Goal: Navigation & Orientation: Find specific page/section

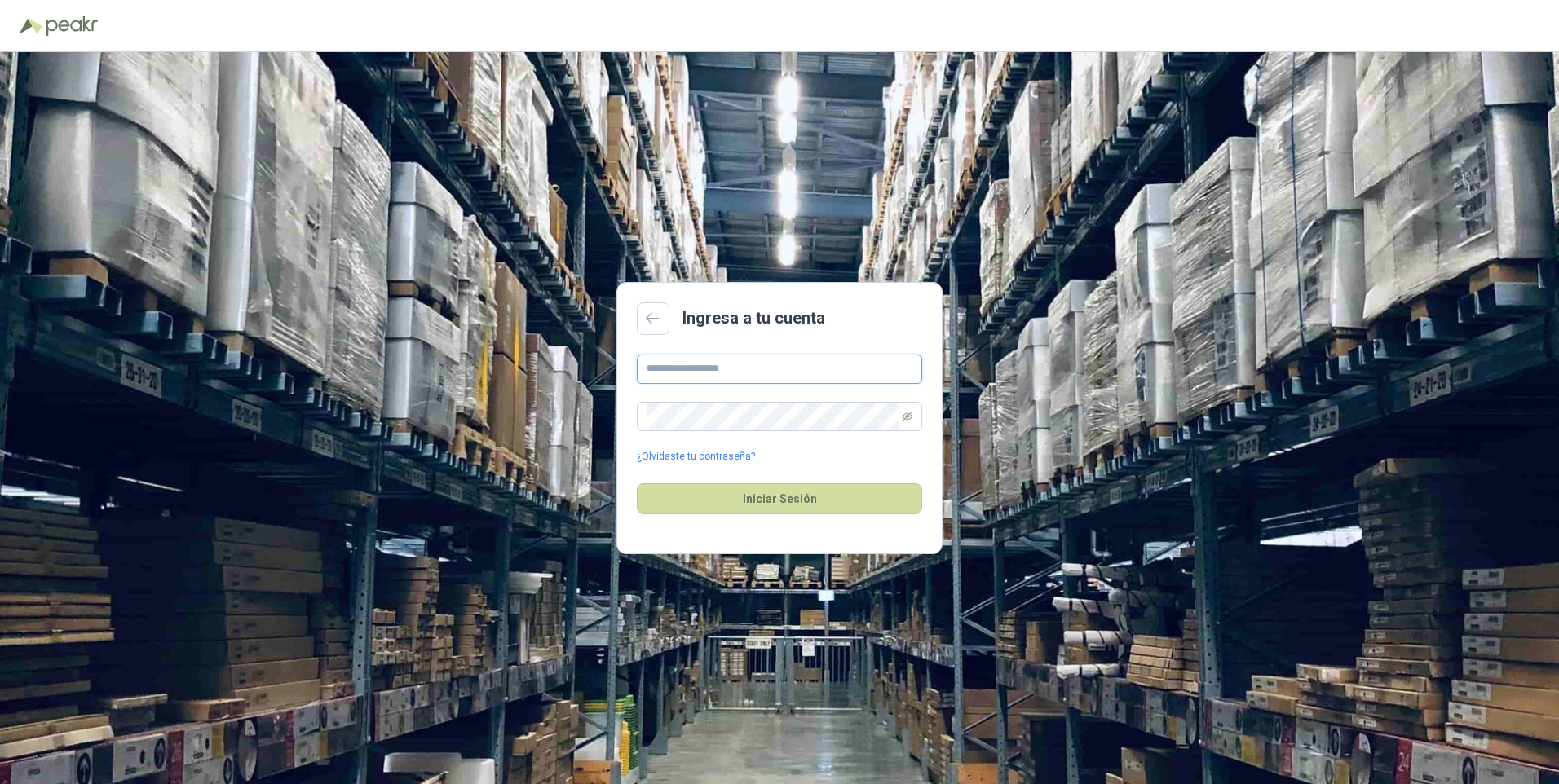
click at [780, 380] on input "text" at bounding box center [780, 369] width 285 height 29
type input "**********"
click at [637, 483] on button "Iniciar Sesión" at bounding box center [780, 499] width 285 height 31
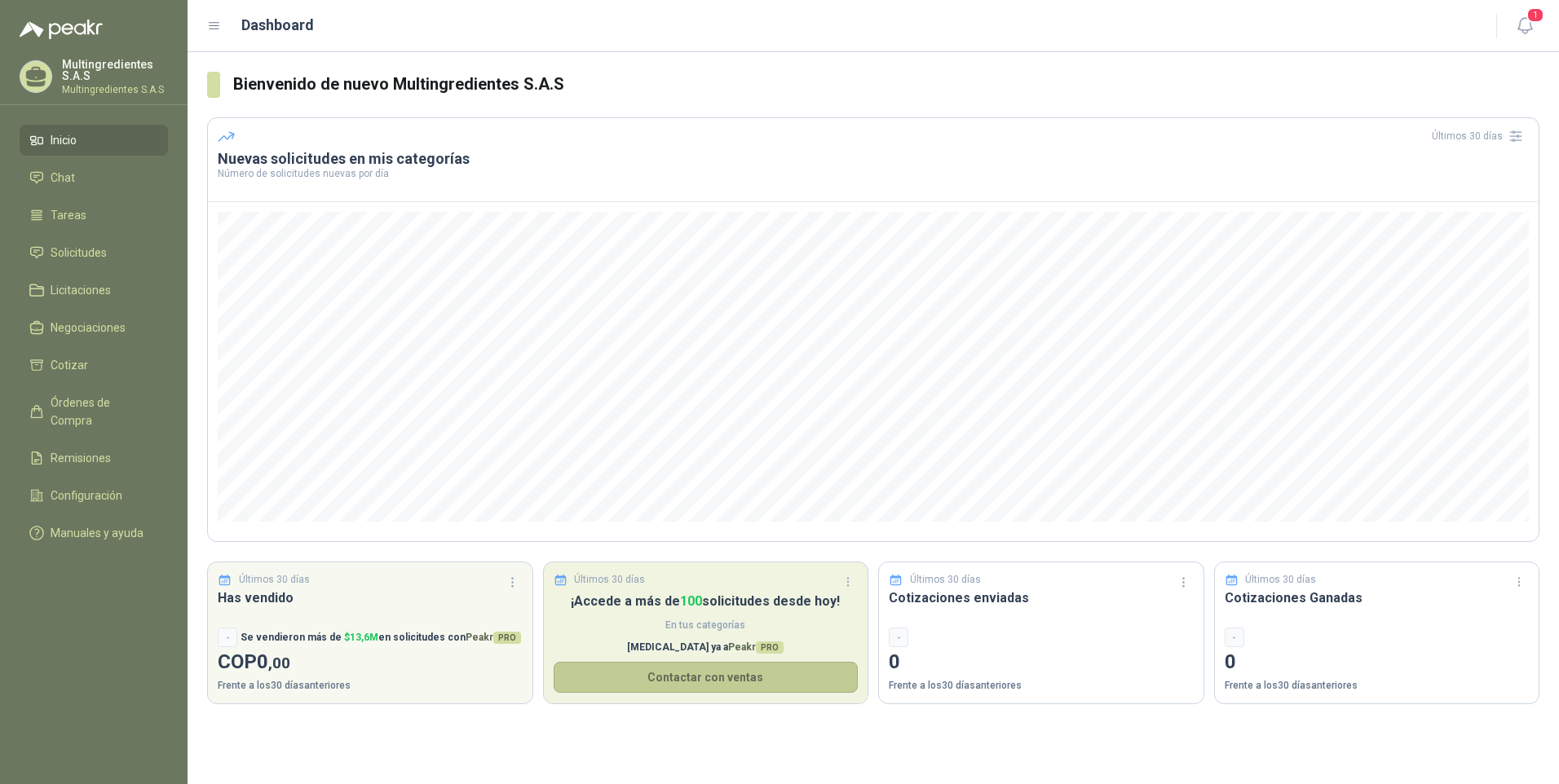
click at [674, 681] on button "Contactar con ventas" at bounding box center [706, 677] width 305 height 31
click at [580, 678] on button "Contactar con ventas" at bounding box center [706, 677] width 305 height 31
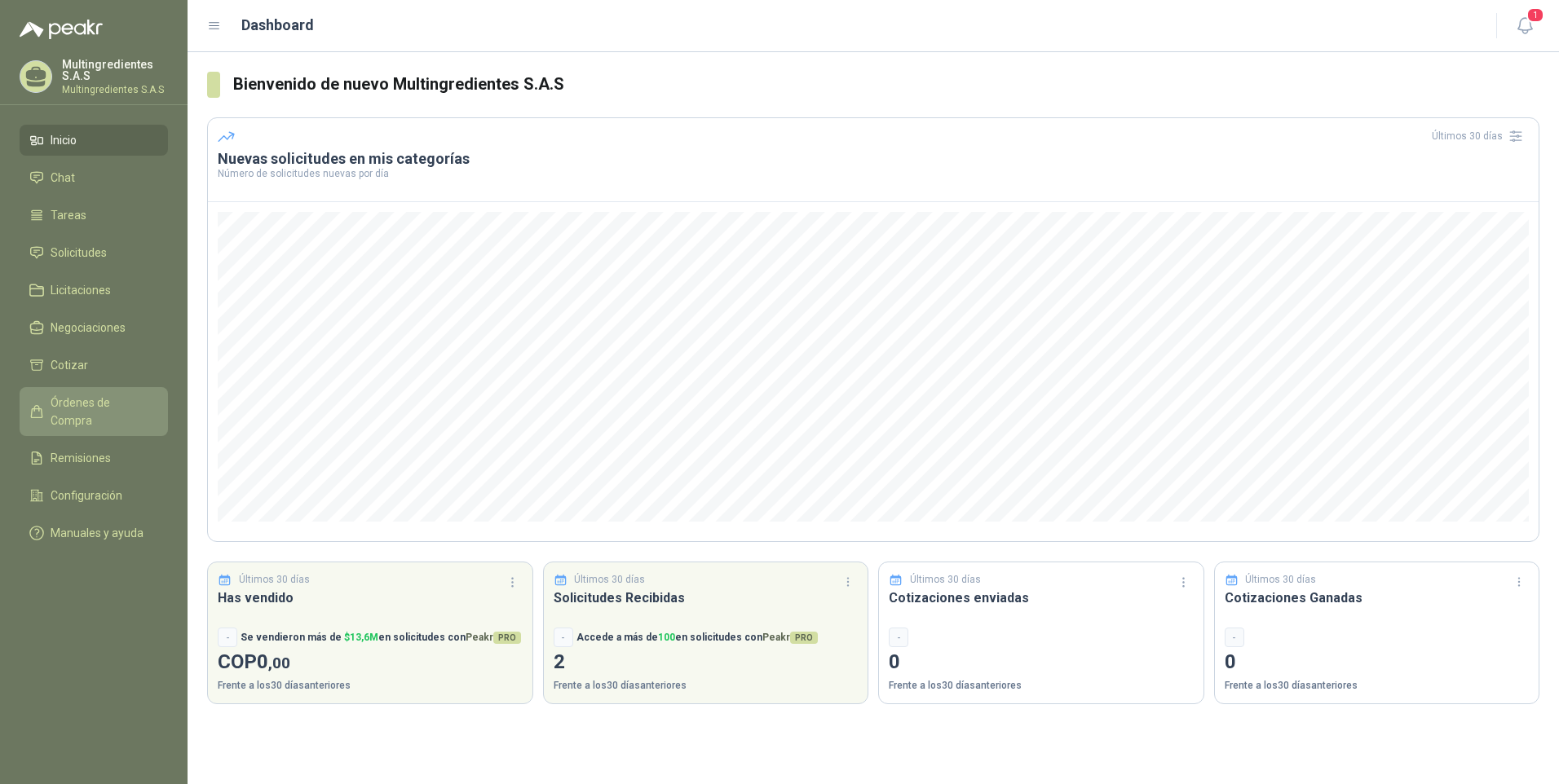
click at [80, 402] on span "Órdenes de Compra" at bounding box center [101, 411] width 102 height 36
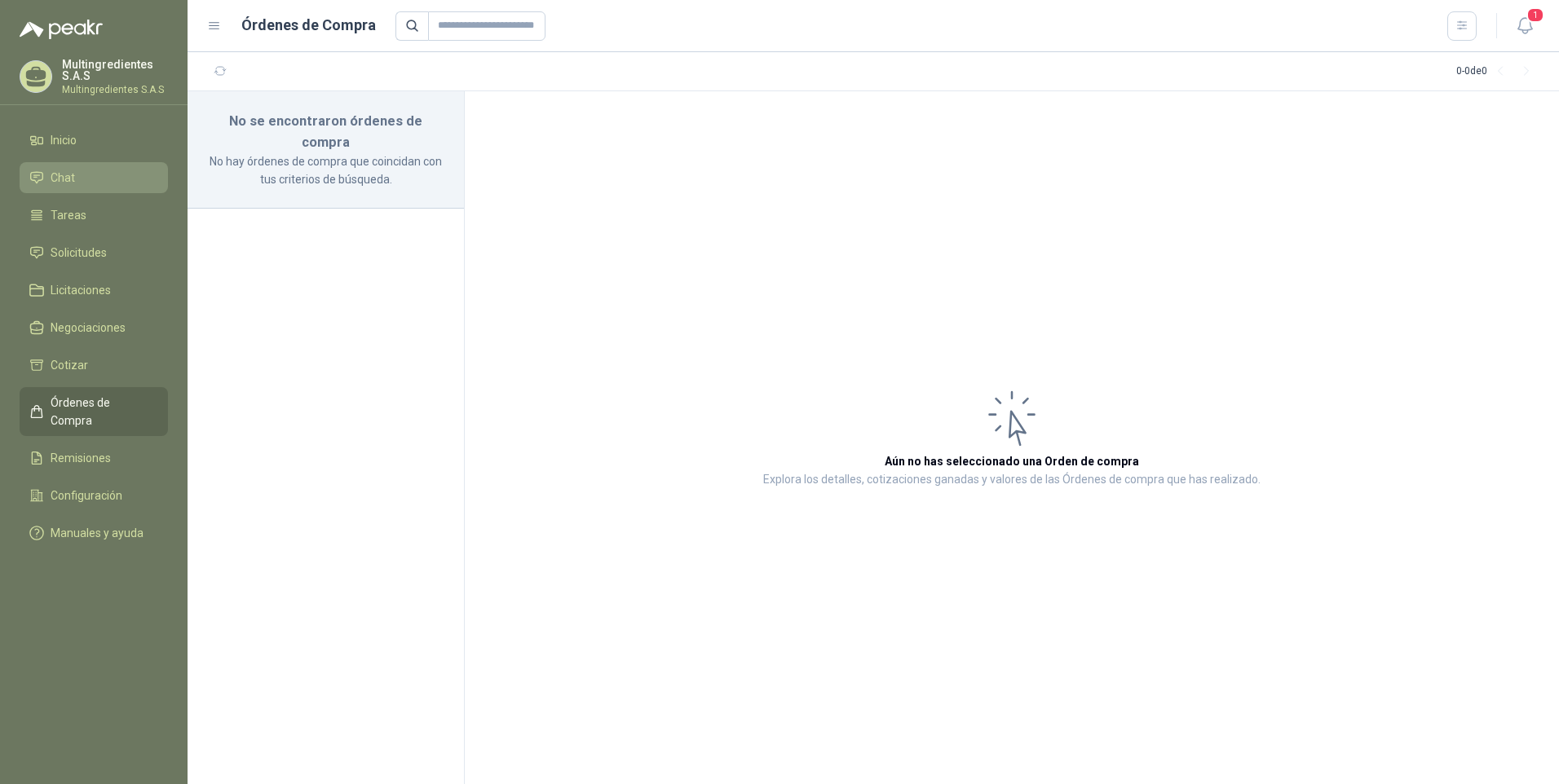
click at [100, 176] on li "Chat" at bounding box center [93, 178] width 129 height 18
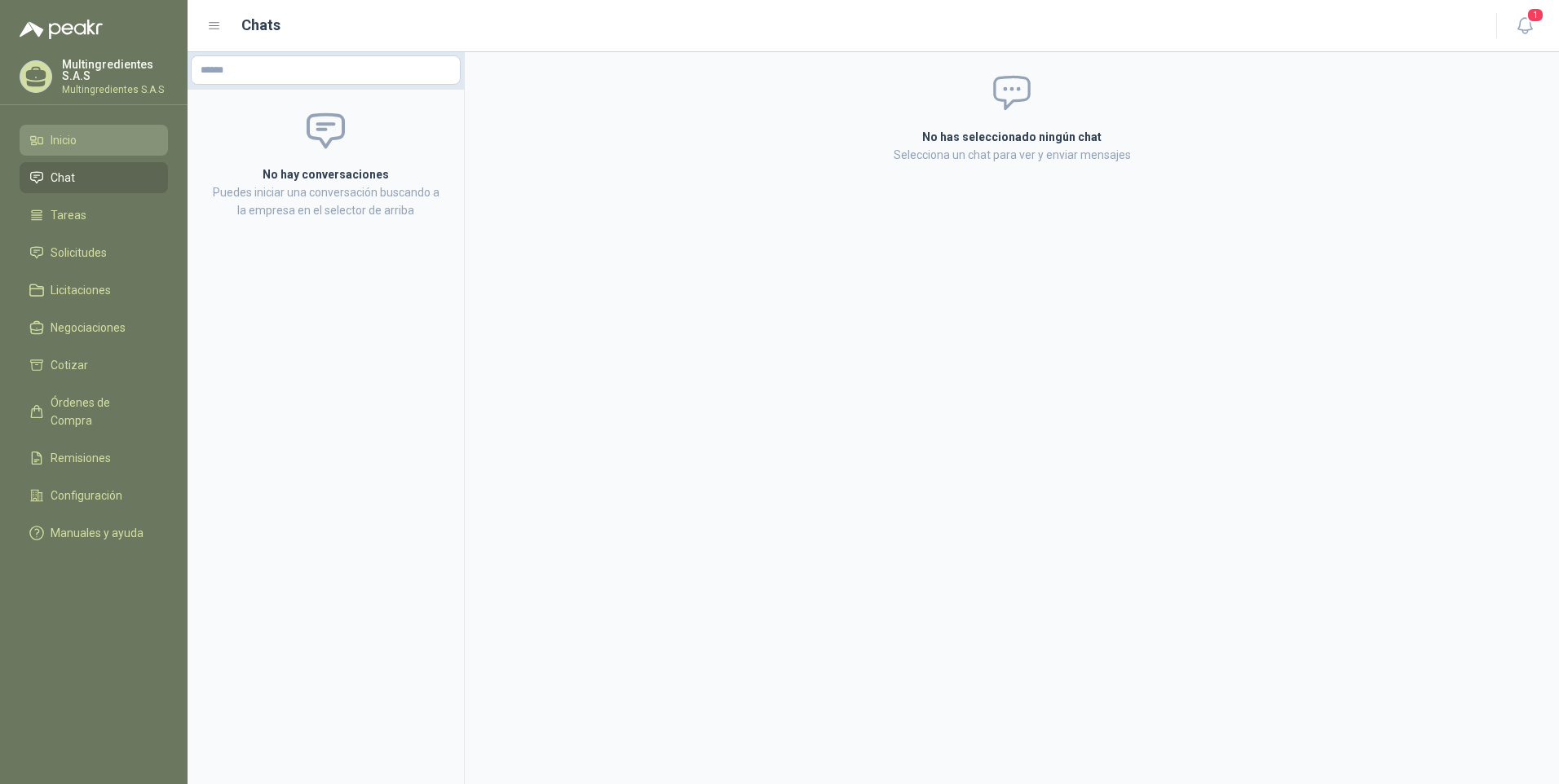
click at [100, 146] on li "Inicio" at bounding box center [93, 141] width 129 height 18
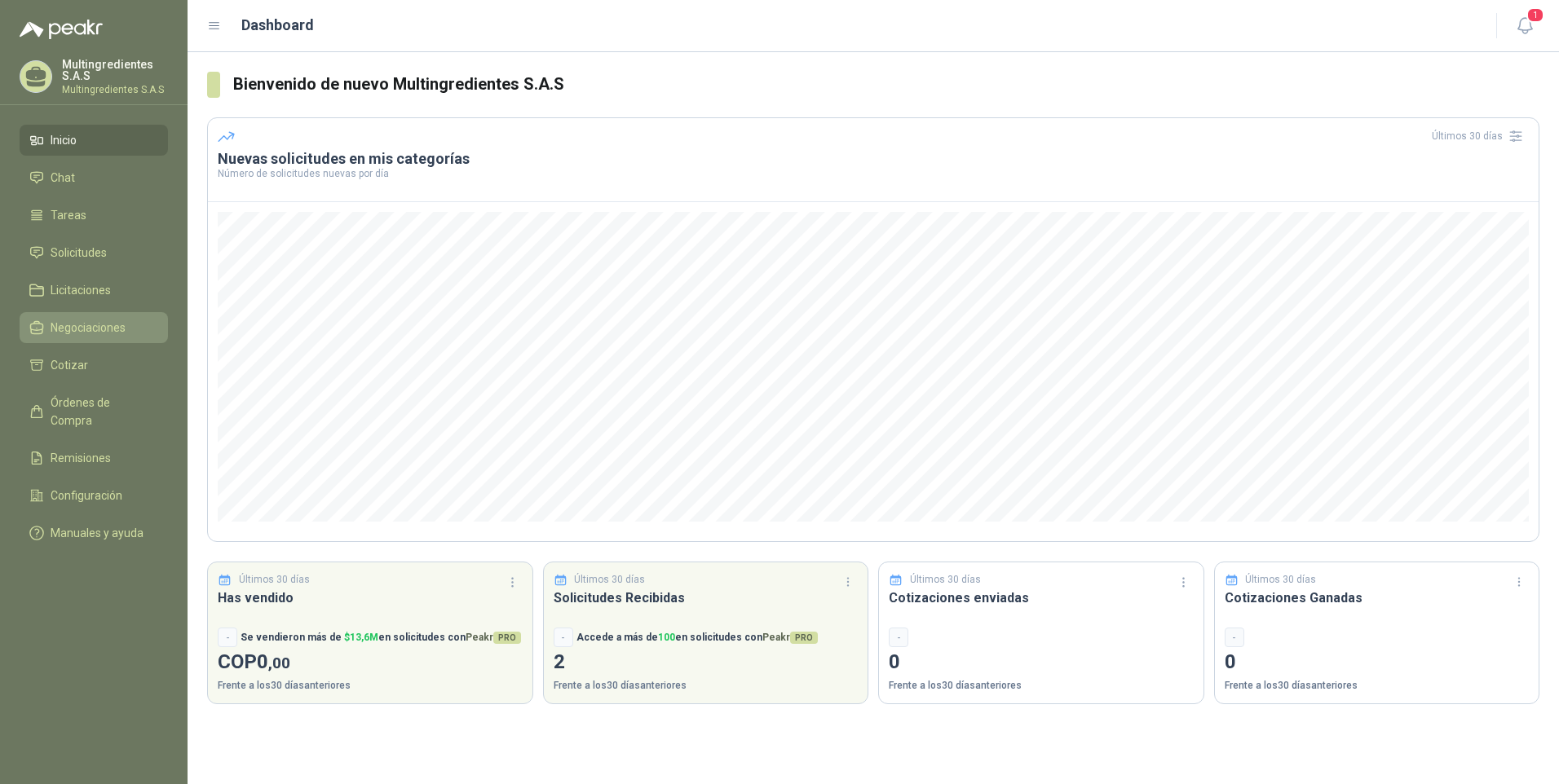
click at [70, 320] on span "Negociaciones" at bounding box center [88, 328] width 75 height 18
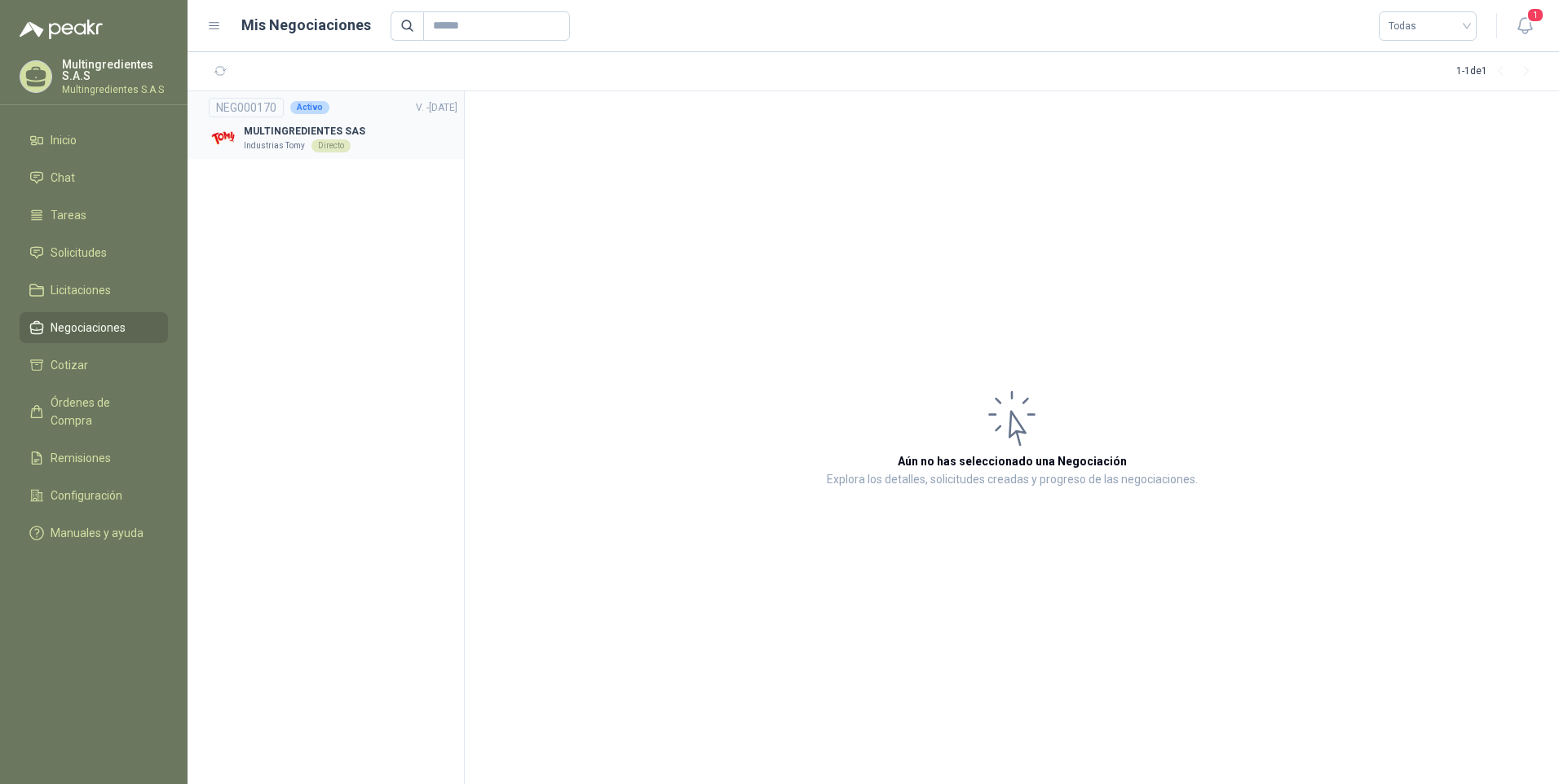
click at [281, 143] on p "Industrias Tomy" at bounding box center [274, 146] width 61 height 13
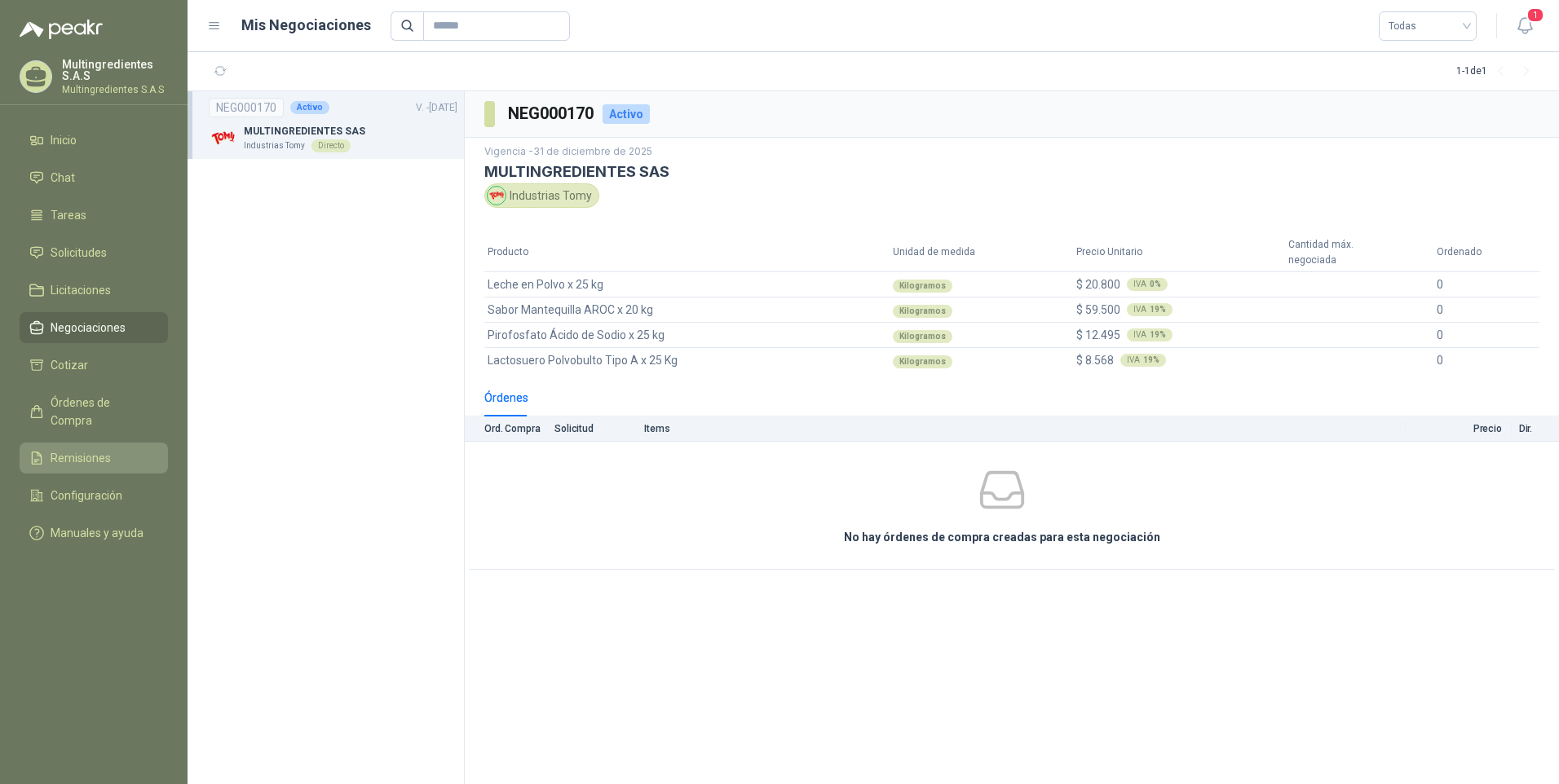
click at [67, 450] on span "Remisiones" at bounding box center [80, 459] width 60 height 18
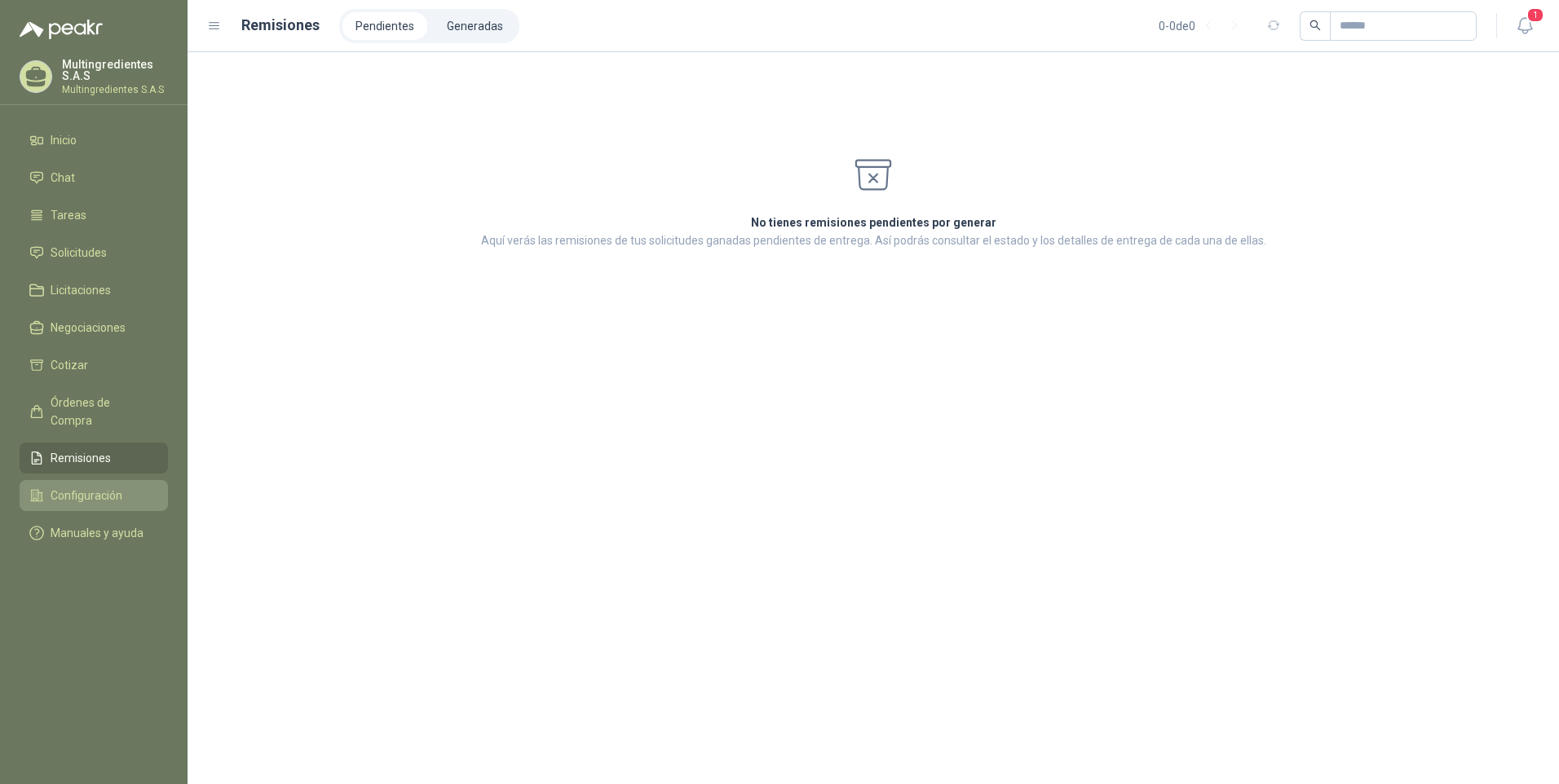
click at [77, 487] on span "Configuración" at bounding box center [86, 496] width 72 height 18
